Goal: Task Accomplishment & Management: Use online tool/utility

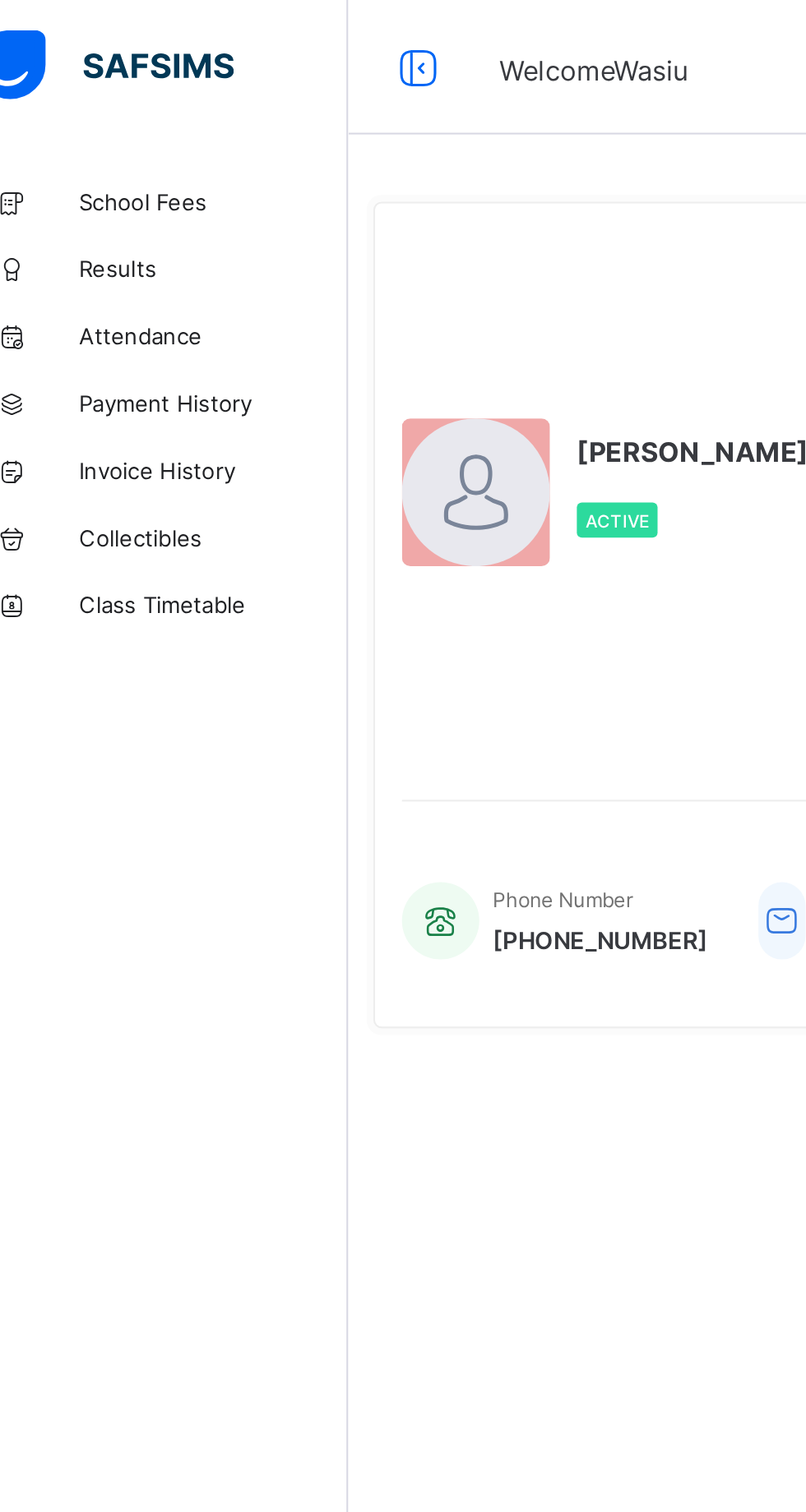
click at [98, 135] on span "Results" at bounding box center [131, 132] width 131 height 13
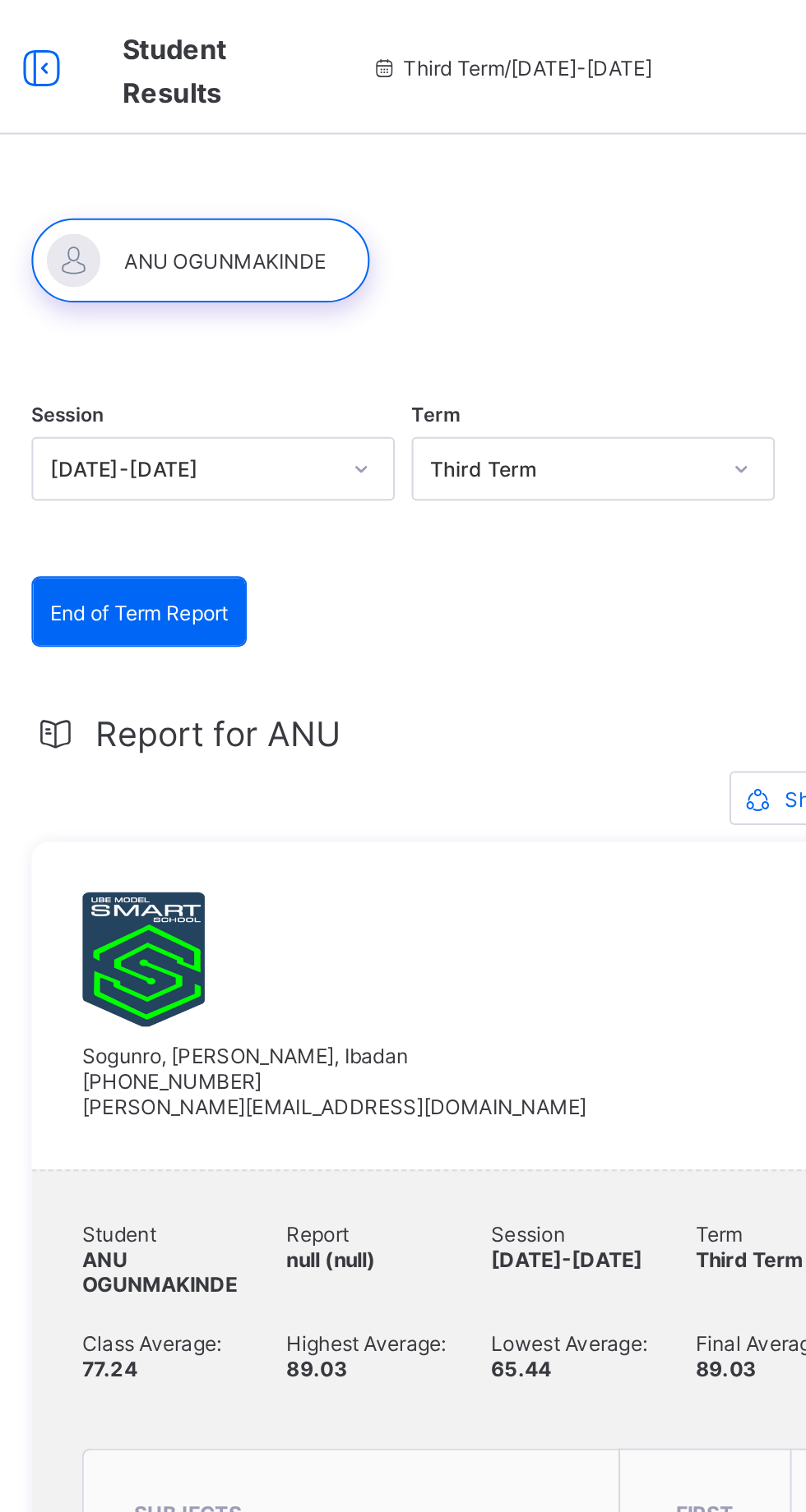
click at [300, 356] on span "Report for ANU" at bounding box center [318, 358] width 120 height 19
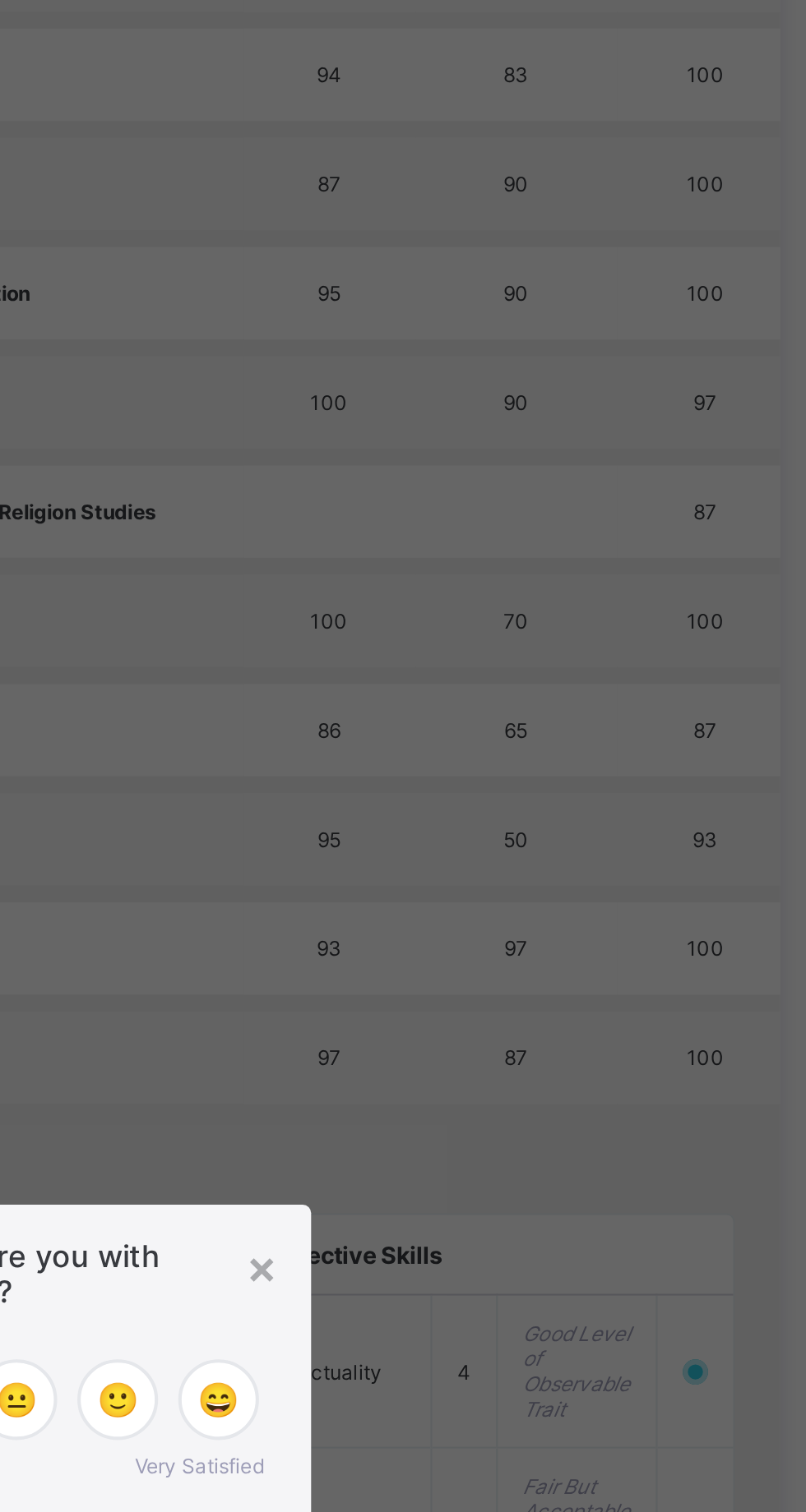
scroll to position [710, 0]
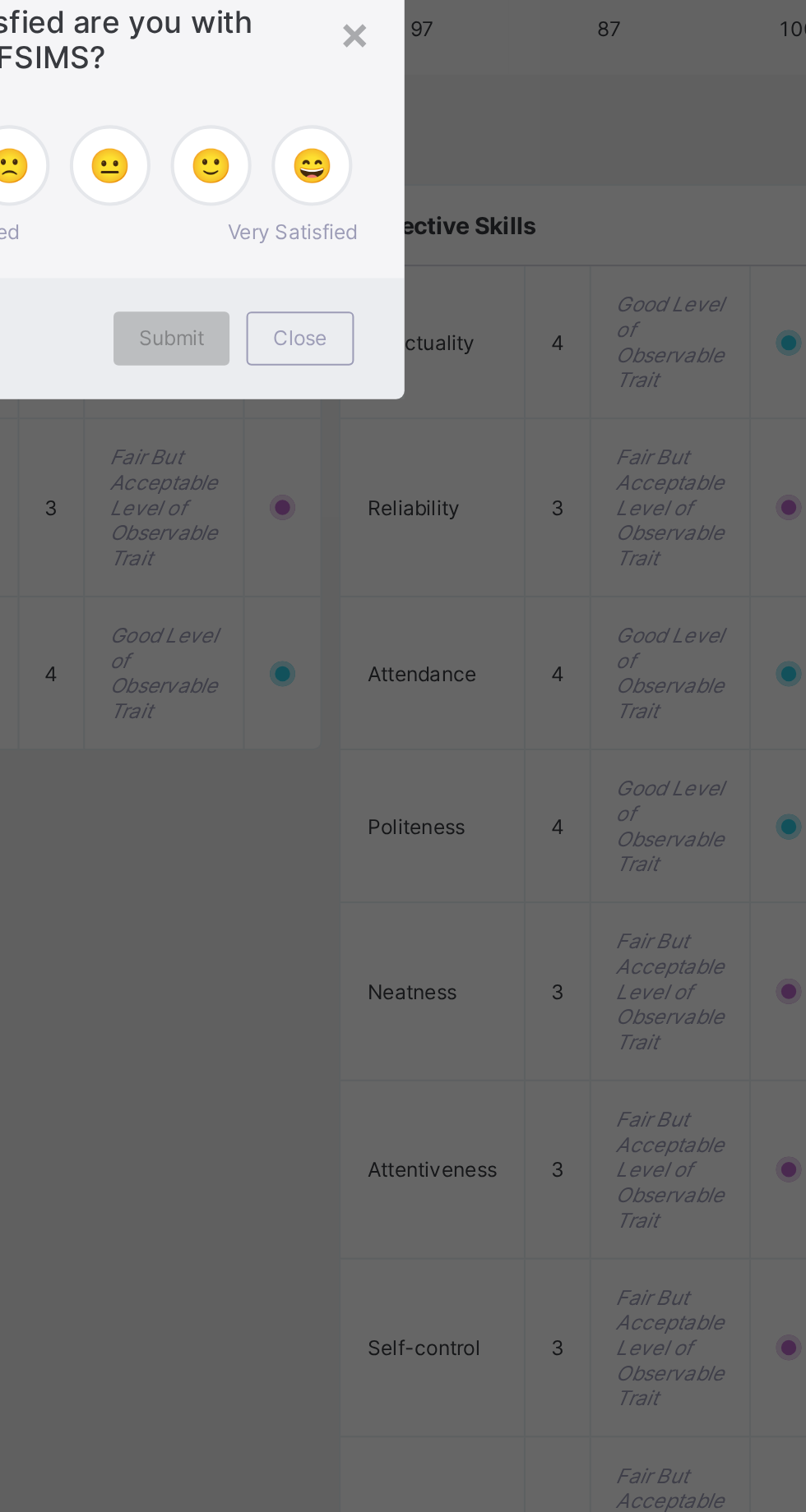
click at [509, 838] on span "Close" at bounding box center [496, 831] width 26 height 13
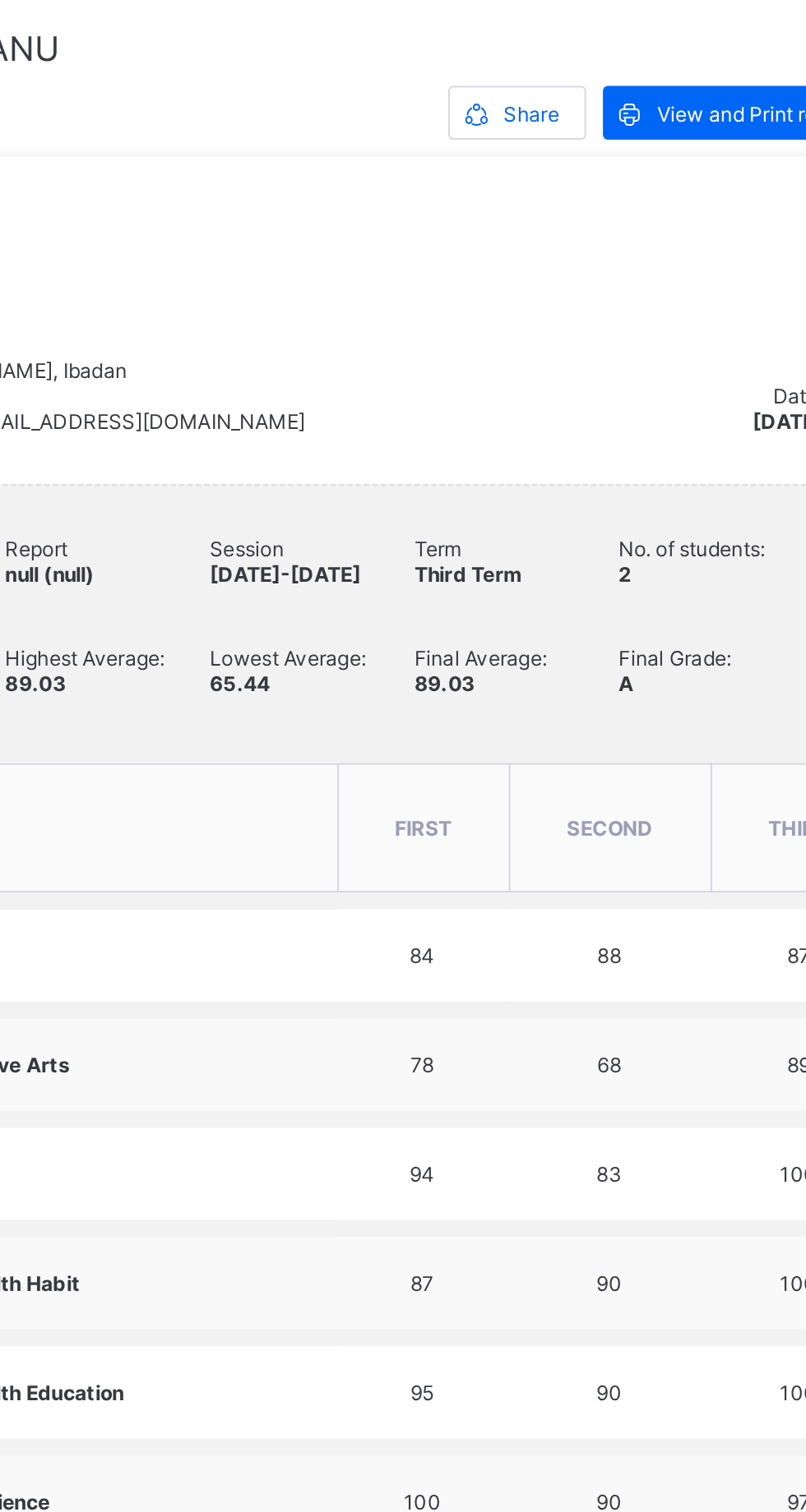
scroll to position [0, 0]
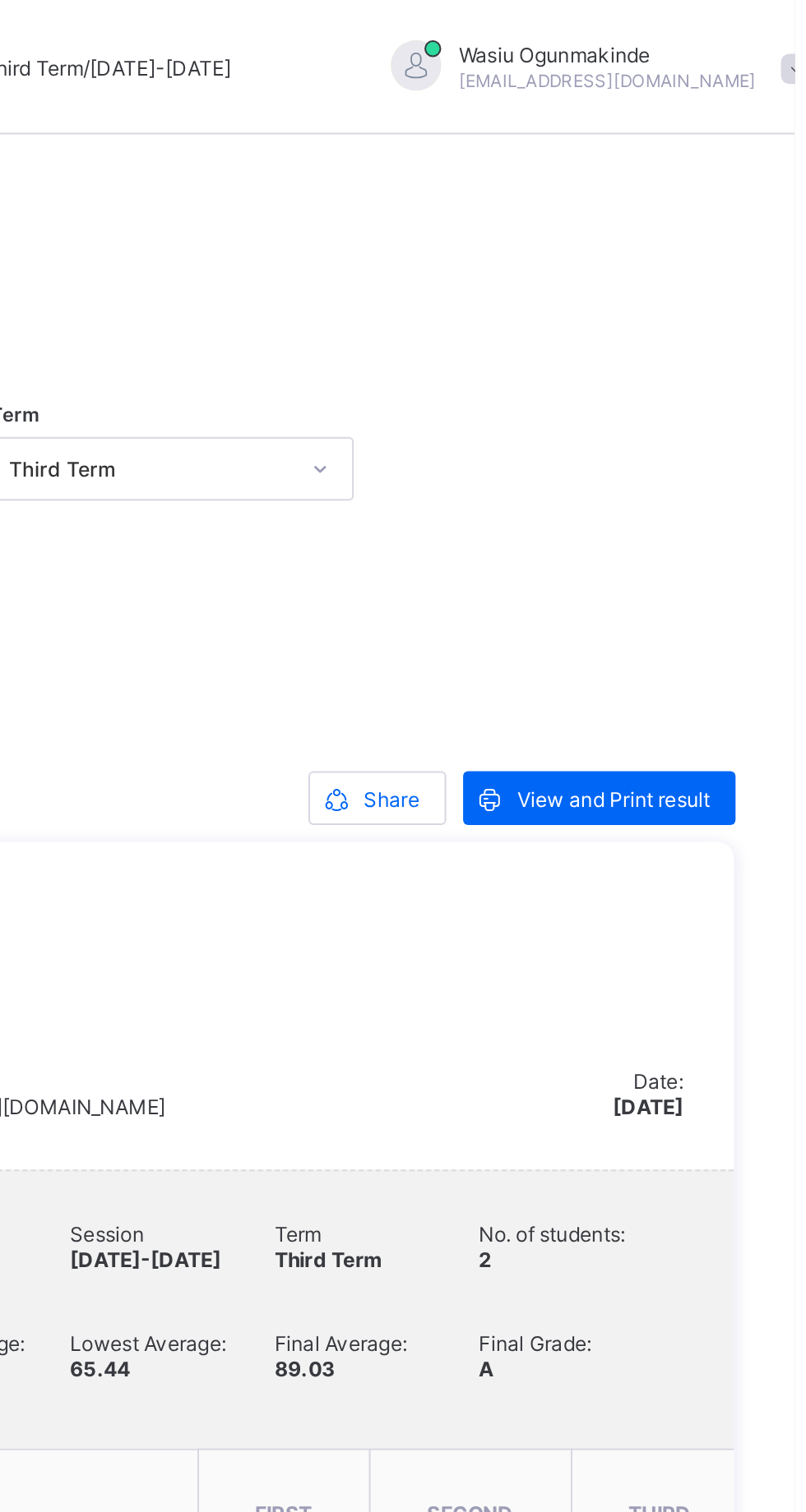
click at [591, 387] on span at bounding box center [581, 390] width 26 height 26
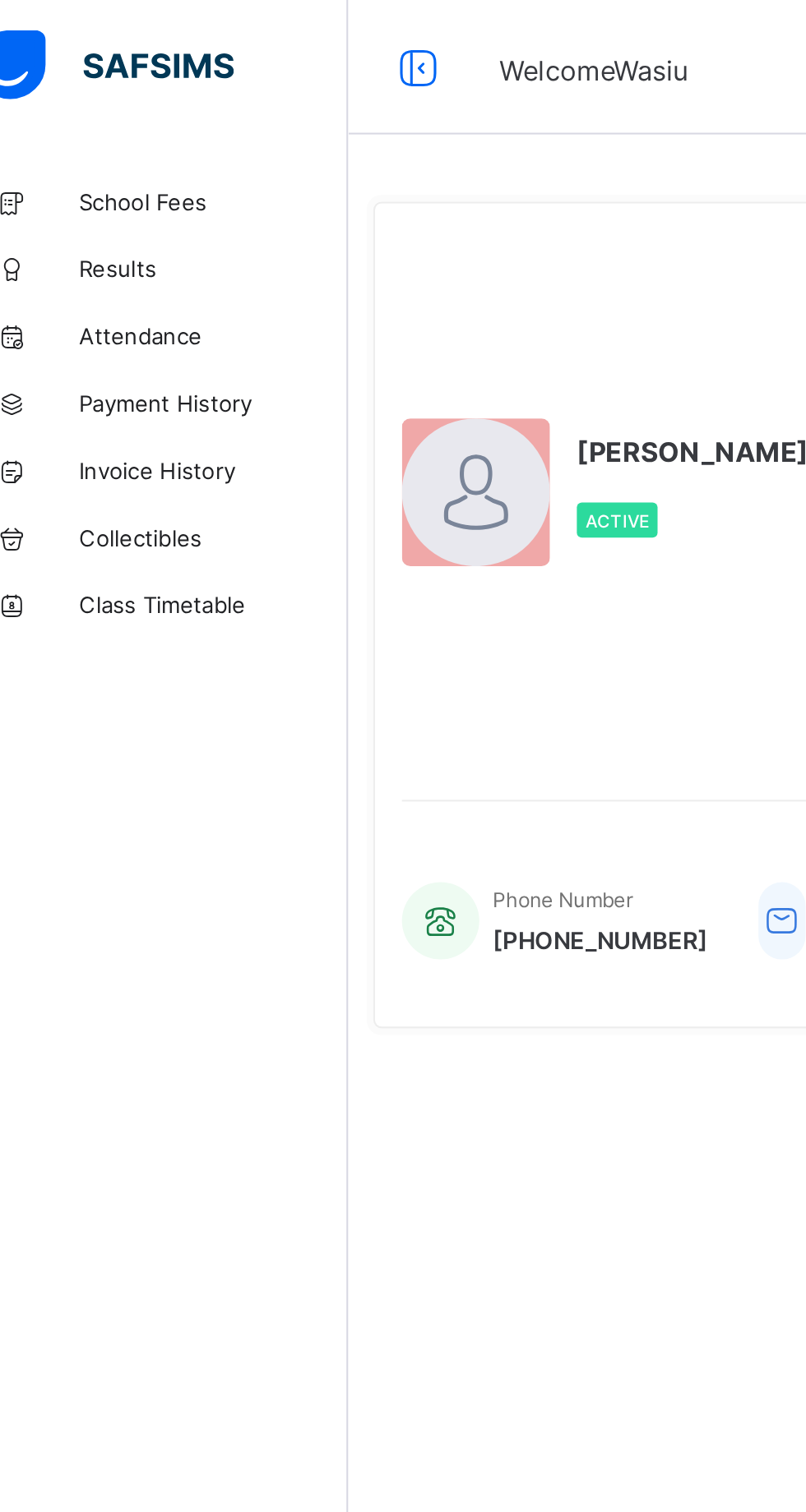
click at [100, 127] on span "Results" at bounding box center [131, 132] width 131 height 13
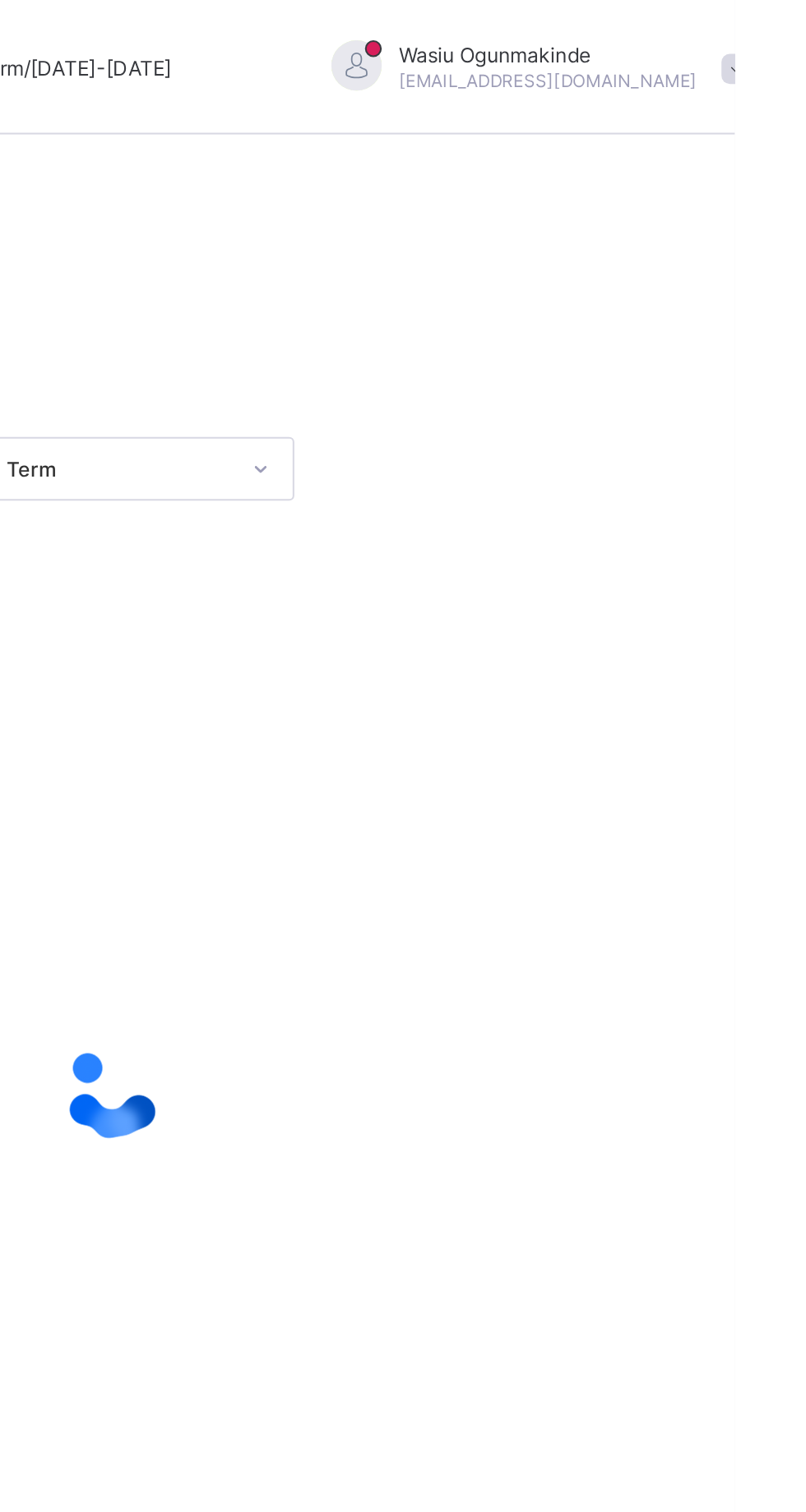
click at [799, 32] on span at bounding box center [807, 34] width 15 height 15
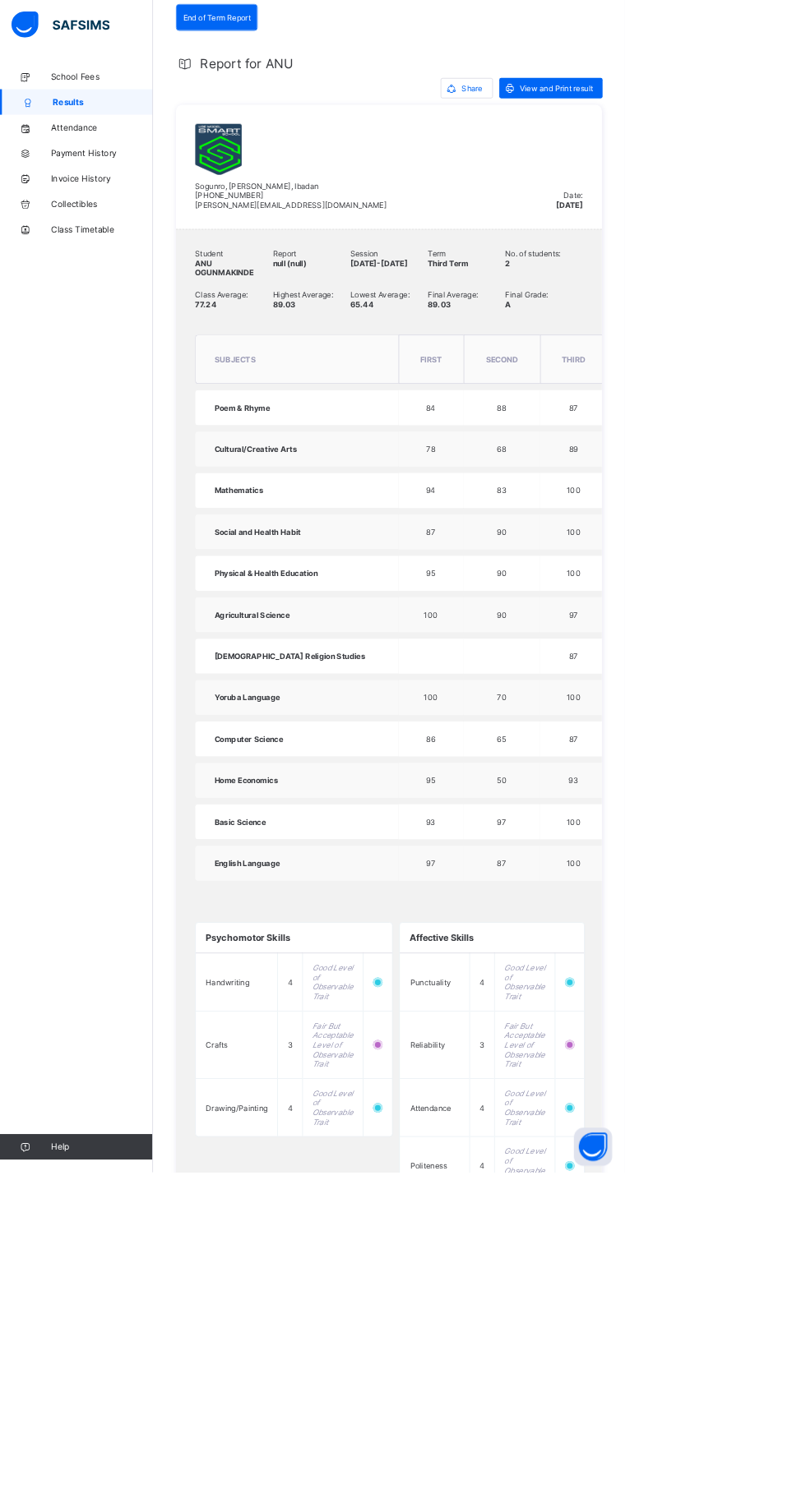
scroll to position [277, 0]
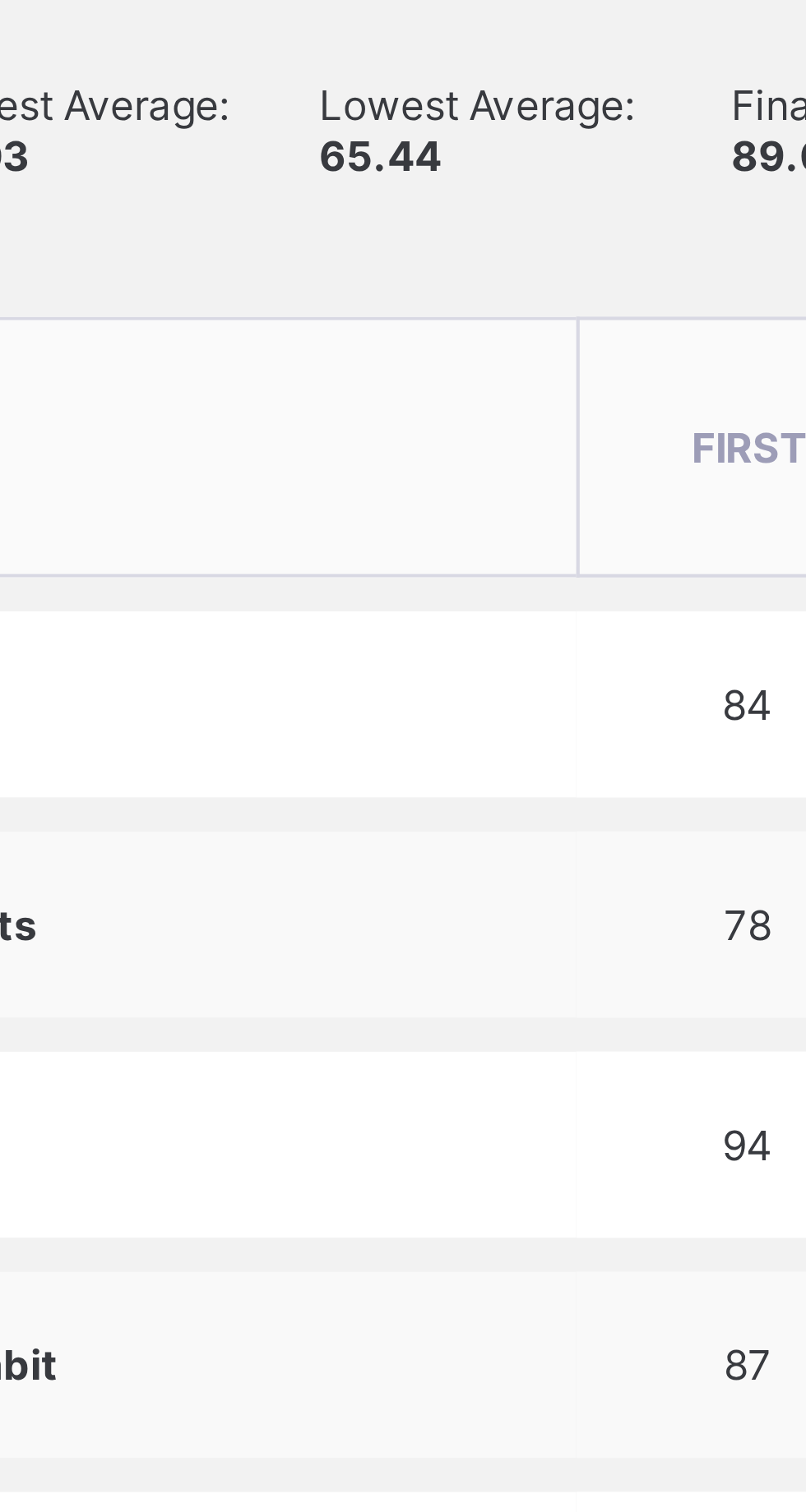
click at [472, 386] on span "Lowest Average:" at bounding box center [501, 380] width 100 height 13
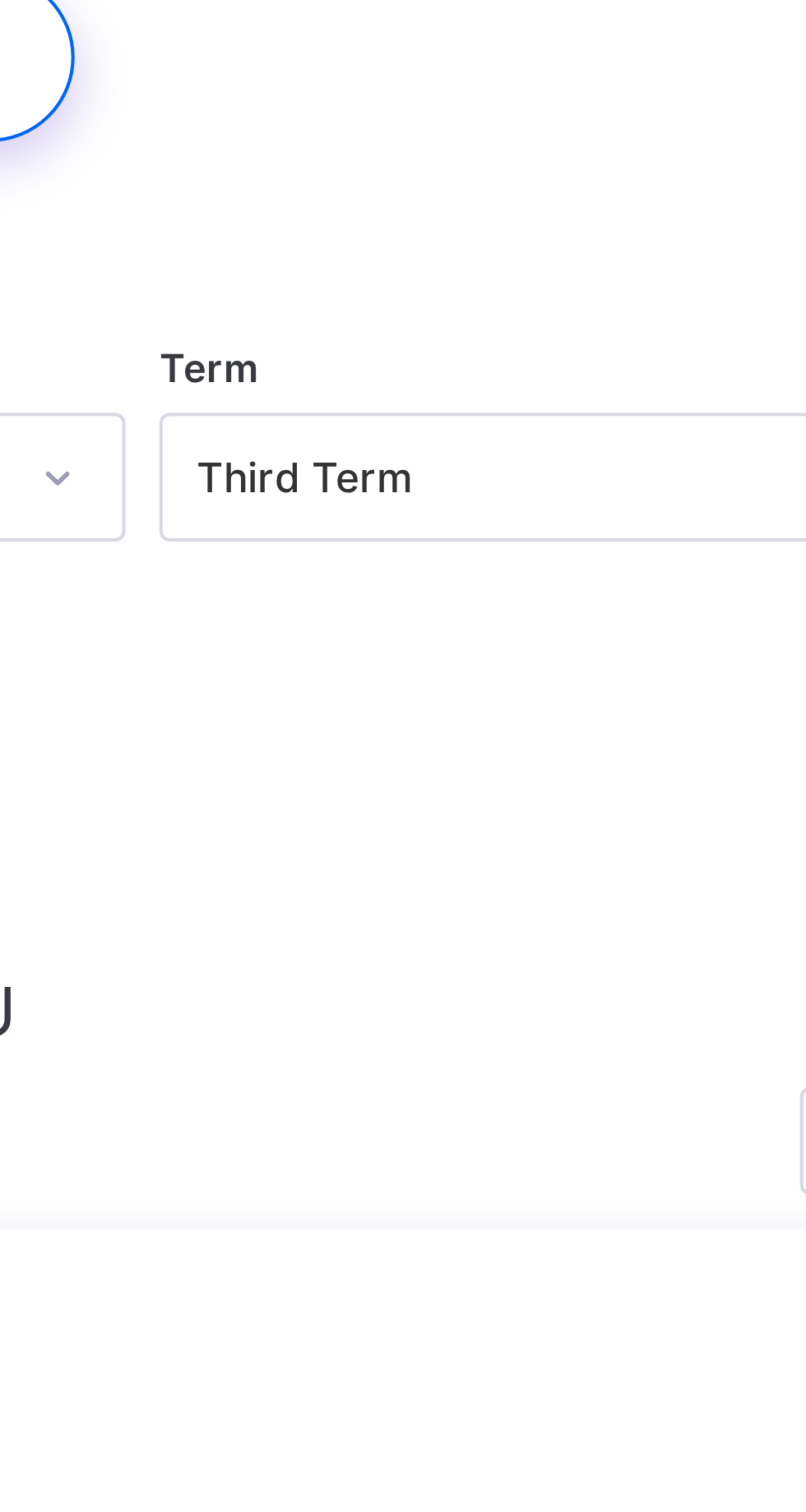
scroll to position [0, 0]
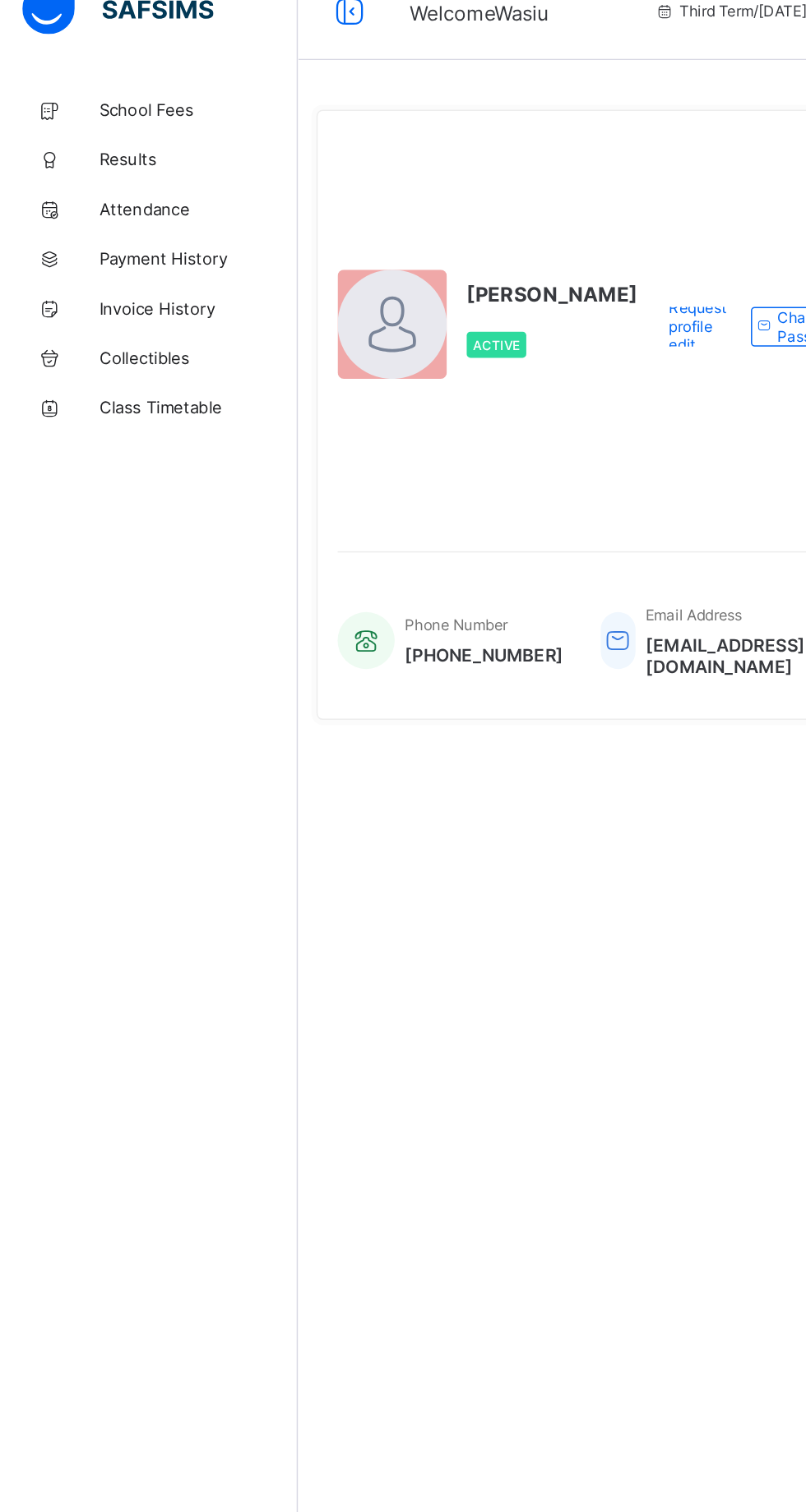
click at [81, 130] on span "Results" at bounding box center [131, 132] width 131 height 13
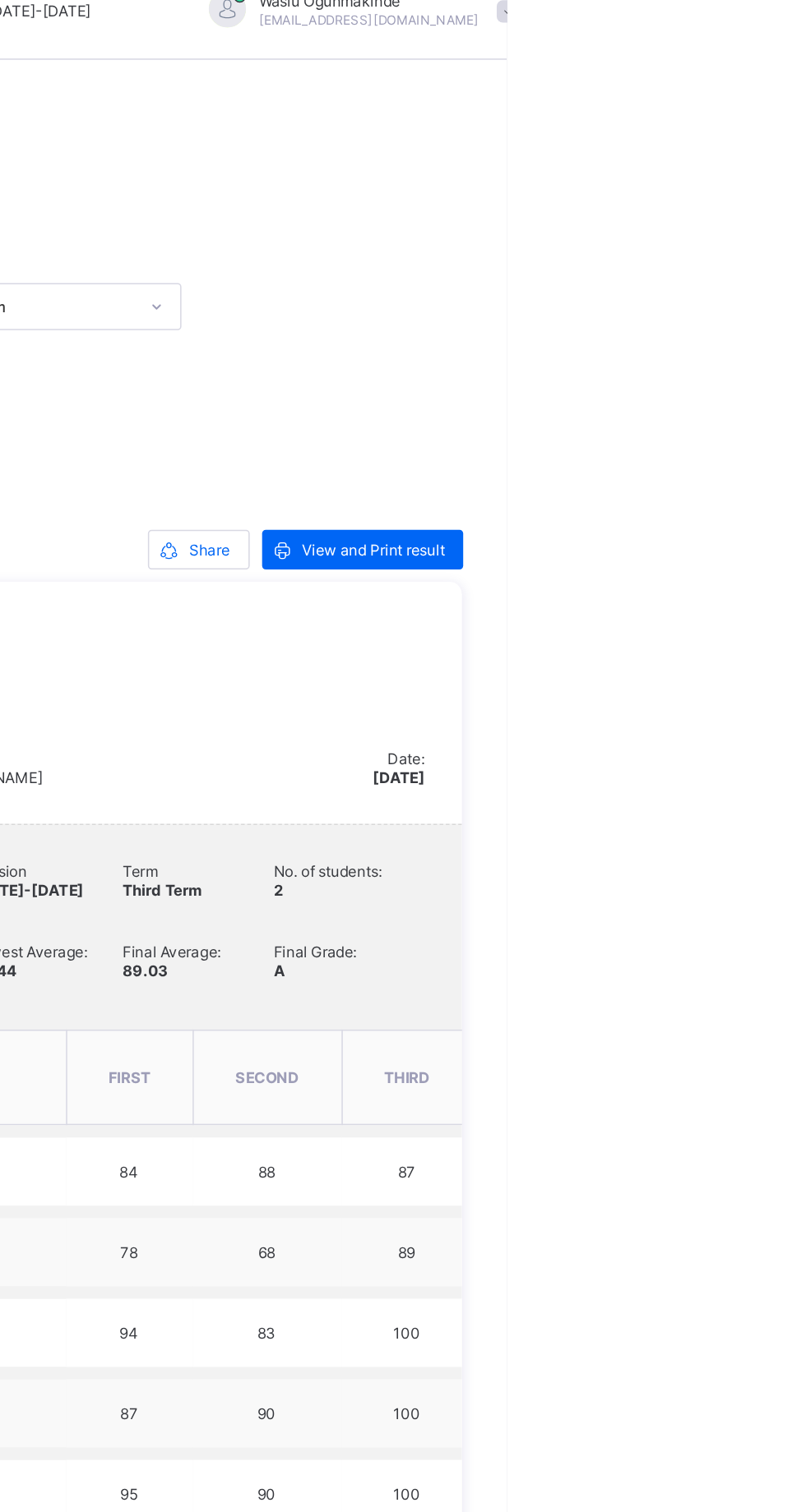
click at [616, 386] on span "Share" at bounding box center [609, 390] width 27 height 13
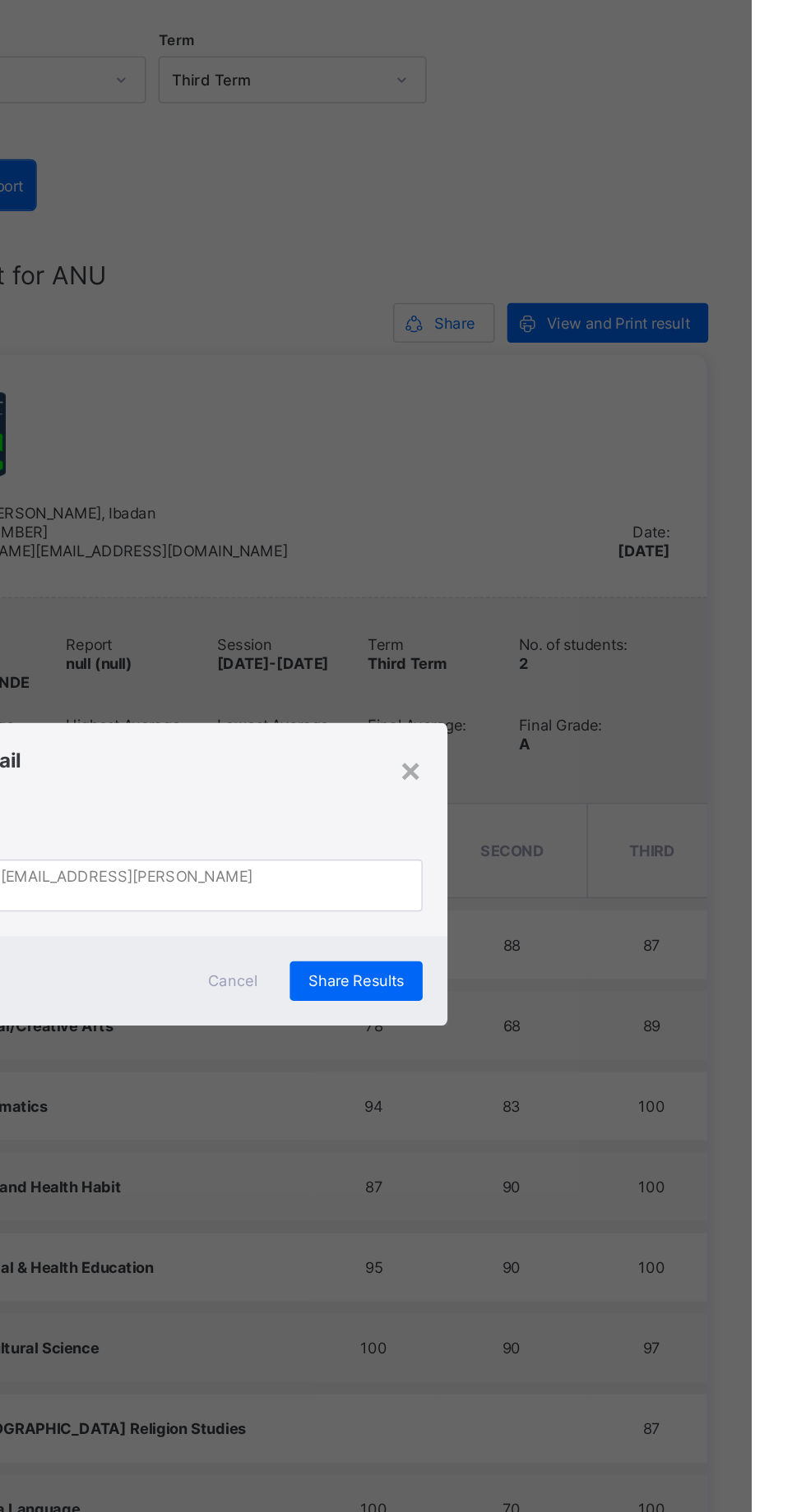
click at [471, 764] on div "× Share via E-mail Recipient Emails [PERSON_NAME][EMAIL_ADDRESS][PERSON_NAME][D…" at bounding box center [403, 756] width 806 height 1512
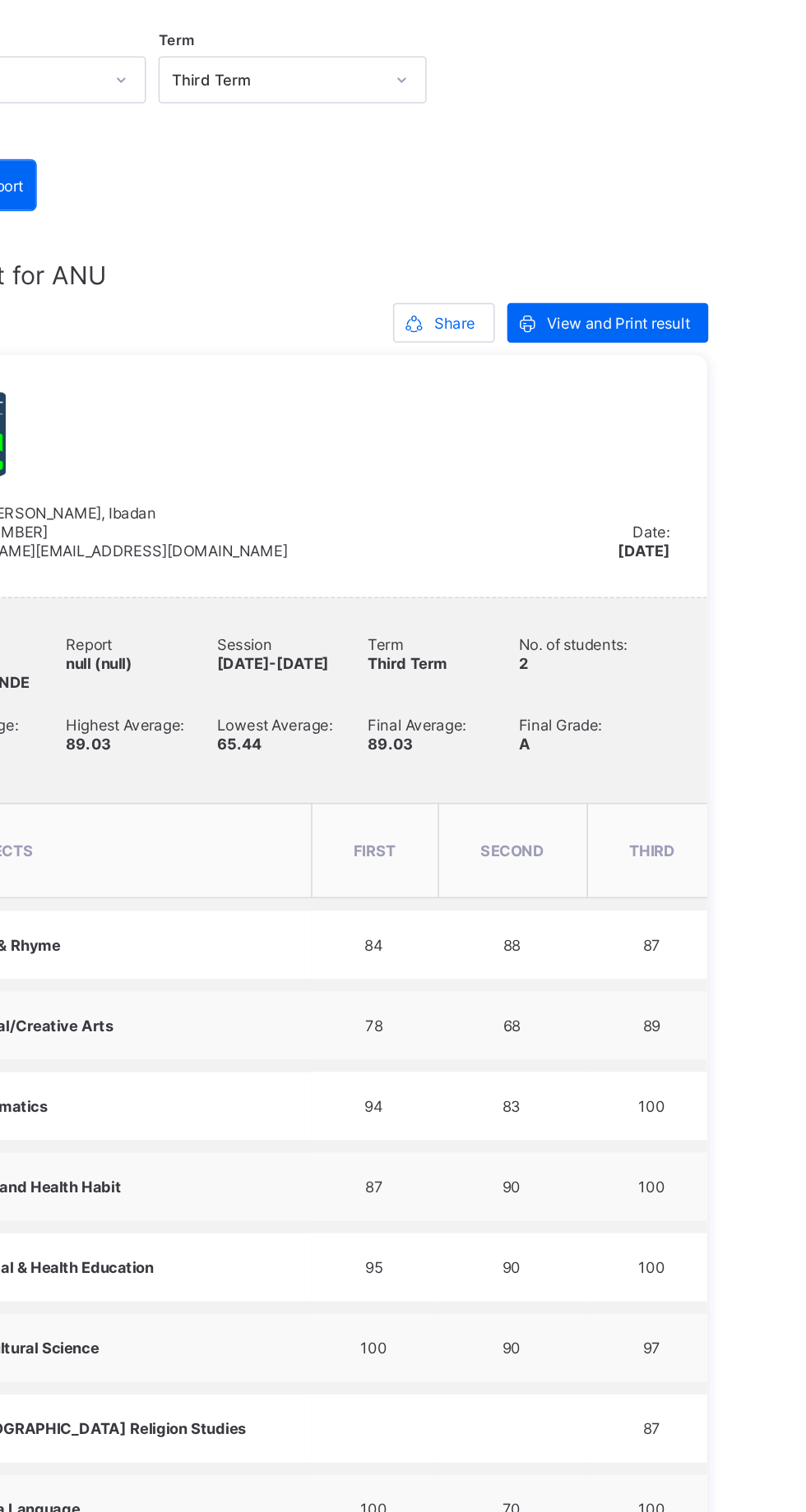
click at [731, 383] on div "View and Print result" at bounding box center [710, 390] width 133 height 26
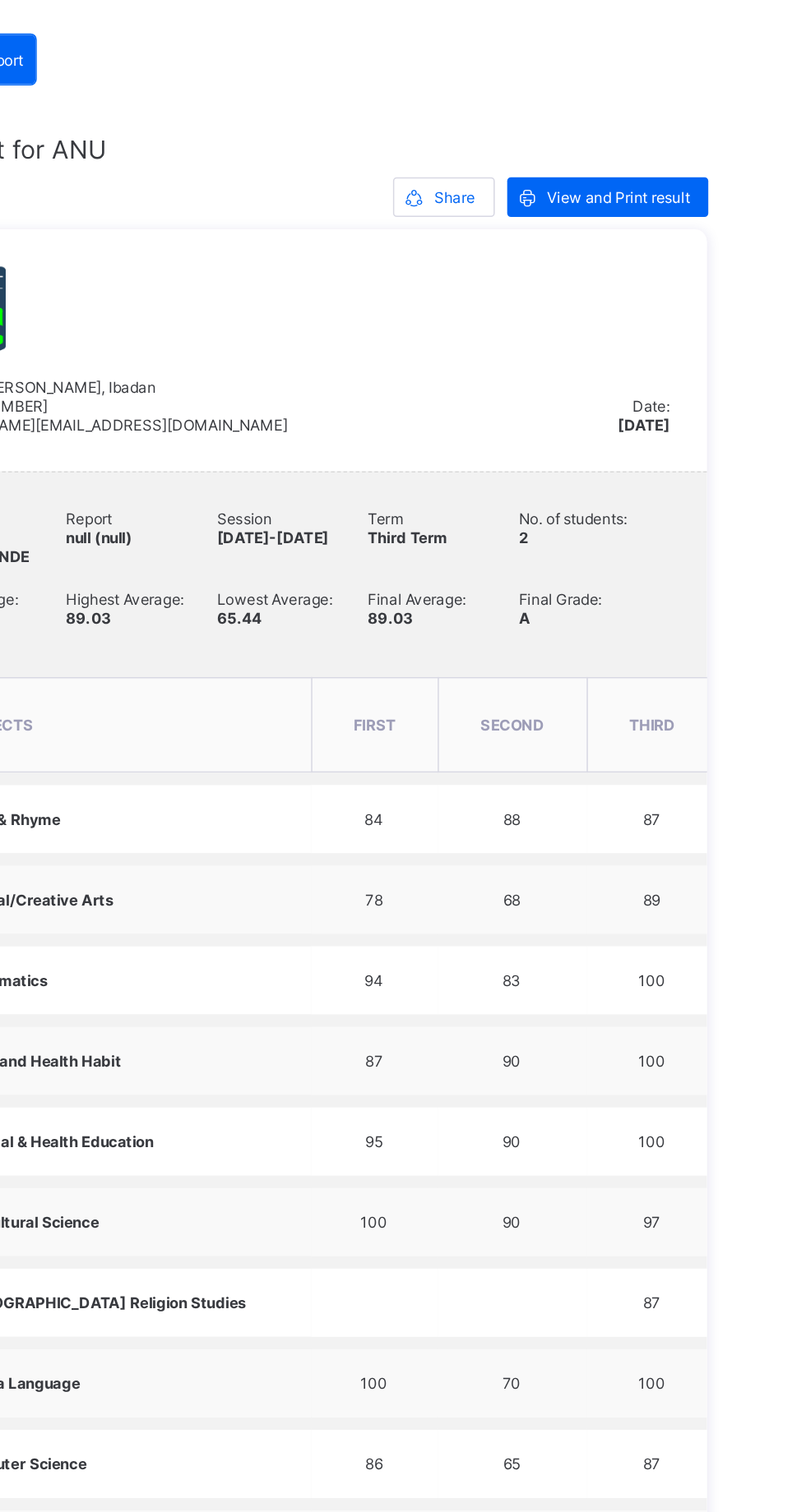
click at [678, 379] on div "View and Print result" at bounding box center [710, 390] width 133 height 26
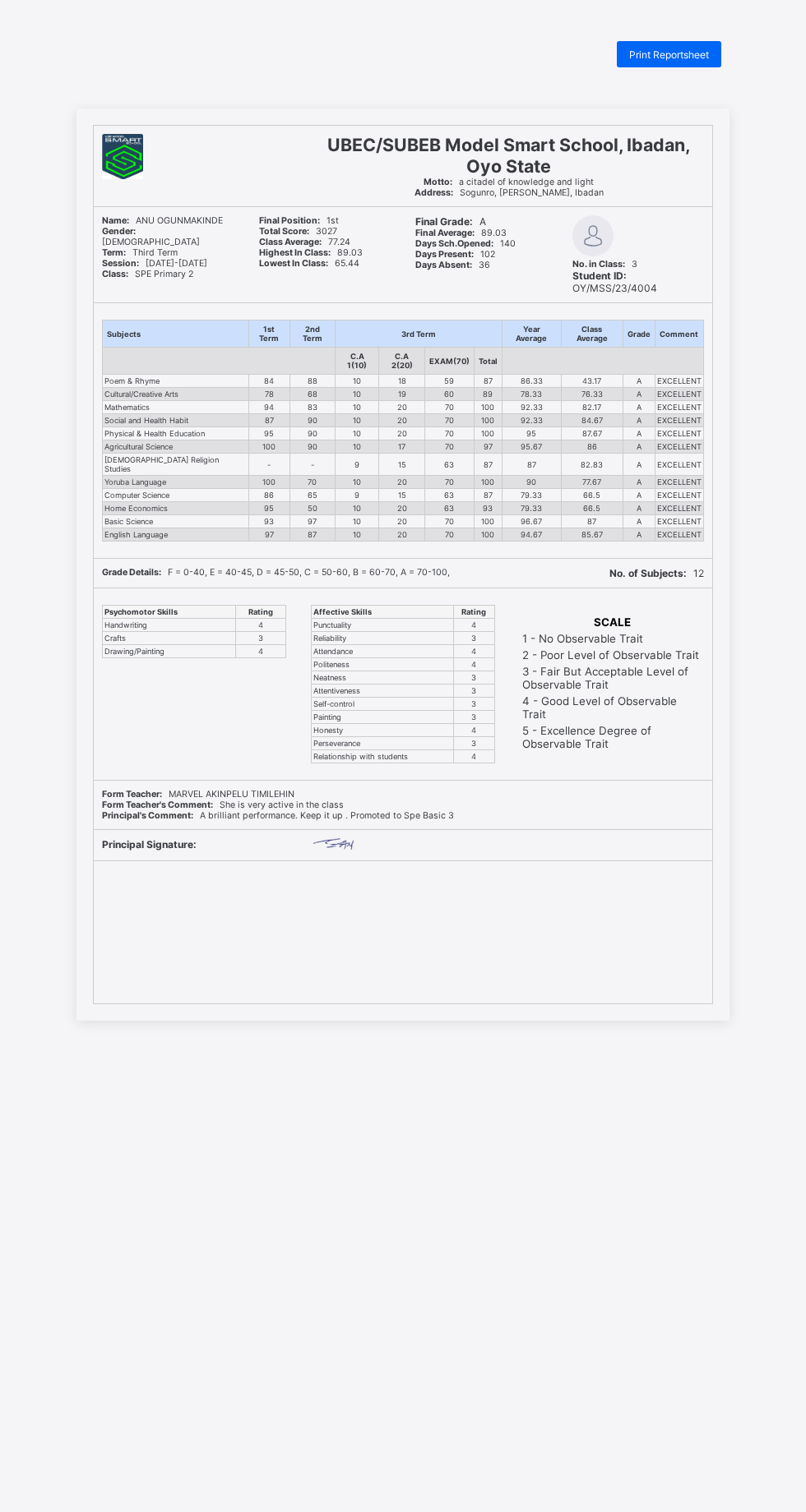
click at [681, 54] on span "Print Reportsheet" at bounding box center [669, 55] width 80 height 13
click at [654, 54] on span "Print Reportsheet" at bounding box center [669, 55] width 80 height 13
